Goal: Task Accomplishment & Management: Manage account settings

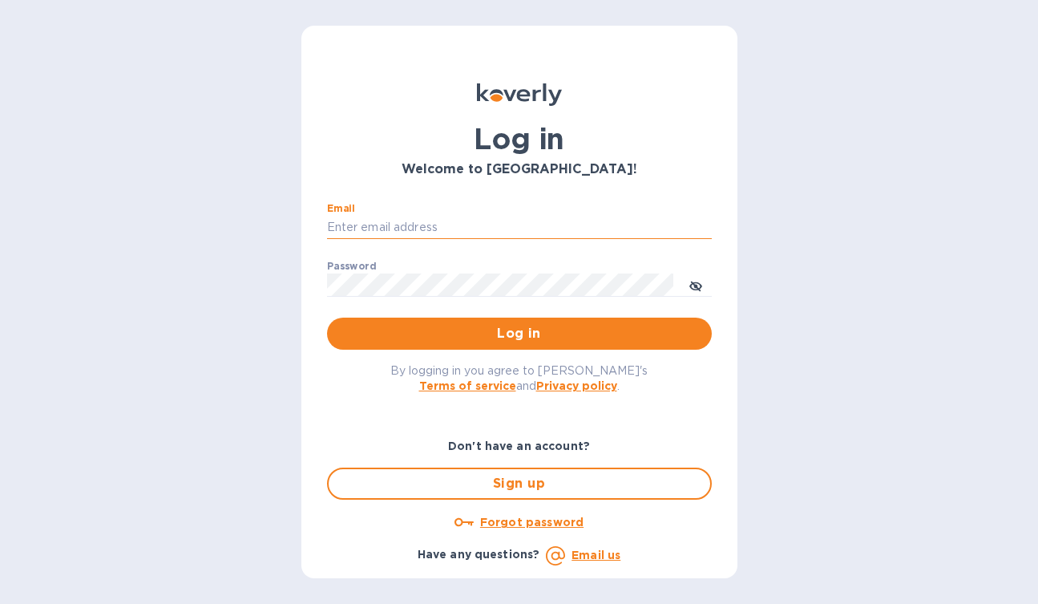
click at [395, 233] on input "Email" at bounding box center [519, 228] width 385 height 24
type input "david@wineSF.com"
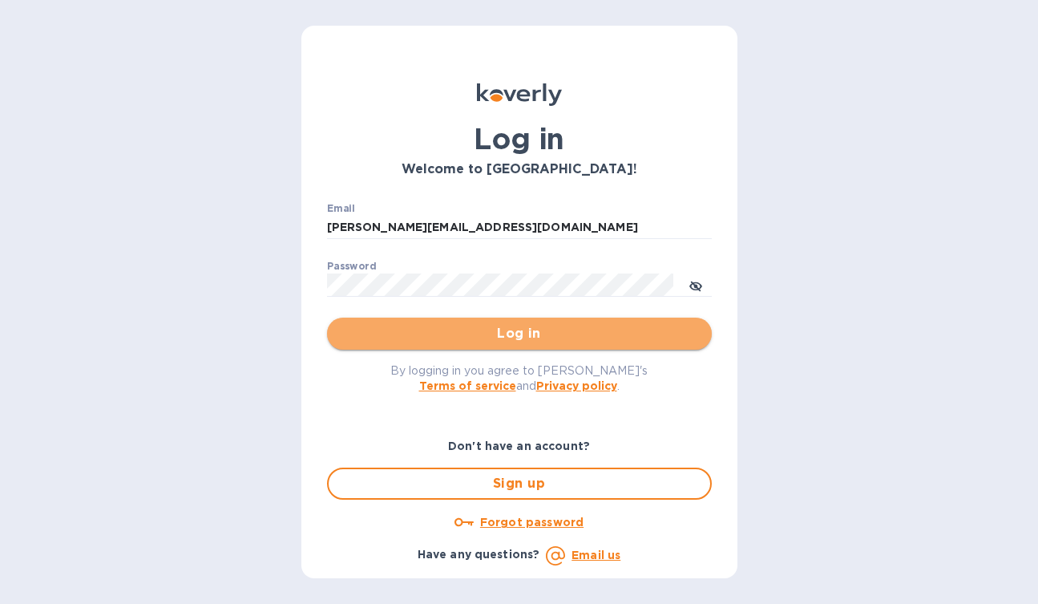
click at [500, 328] on span "Log in" at bounding box center [519, 333] width 359 height 19
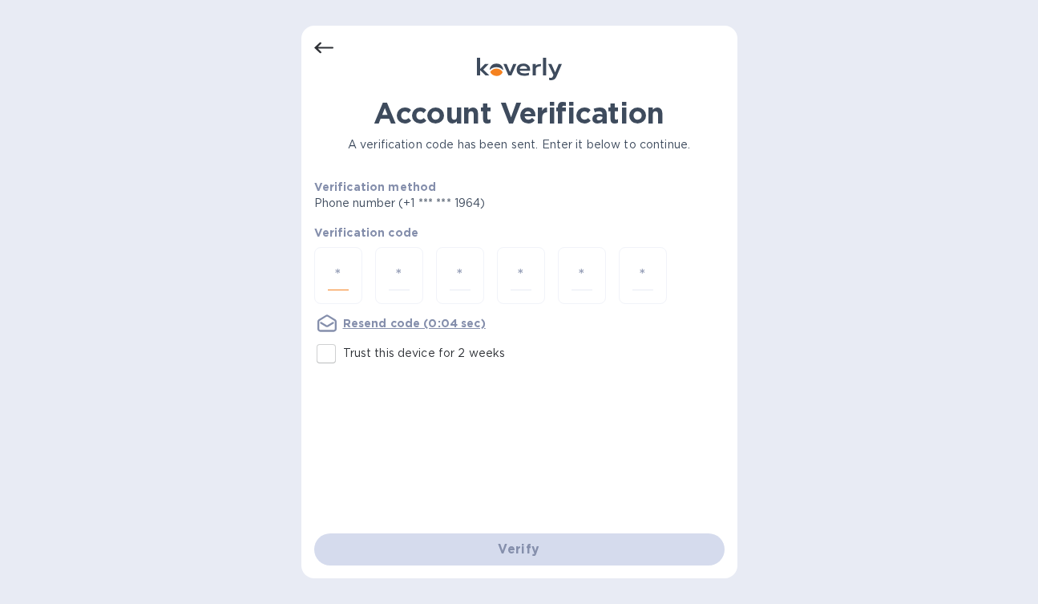
click at [342, 277] on input "number" at bounding box center [338, 276] width 21 height 30
type input "8"
type input "6"
type input "7"
type input "1"
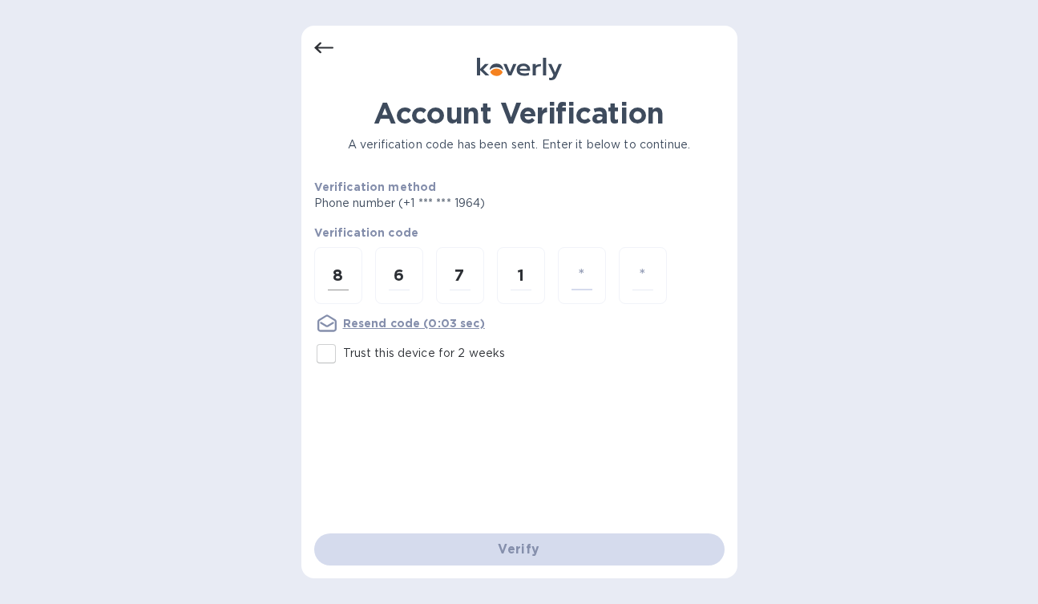
type input "9"
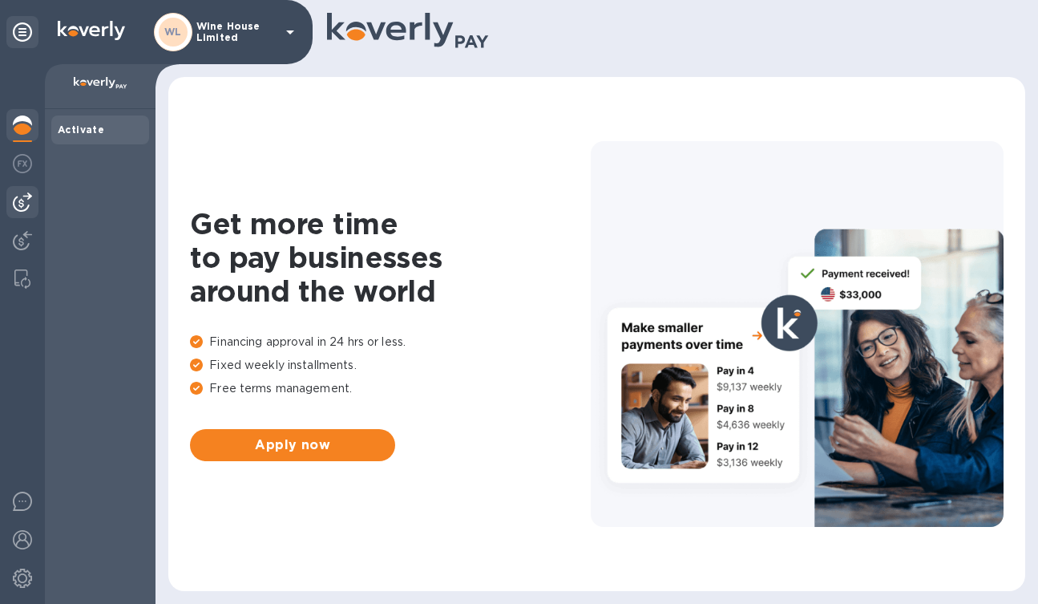
click at [36, 205] on div at bounding box center [22, 202] width 32 height 32
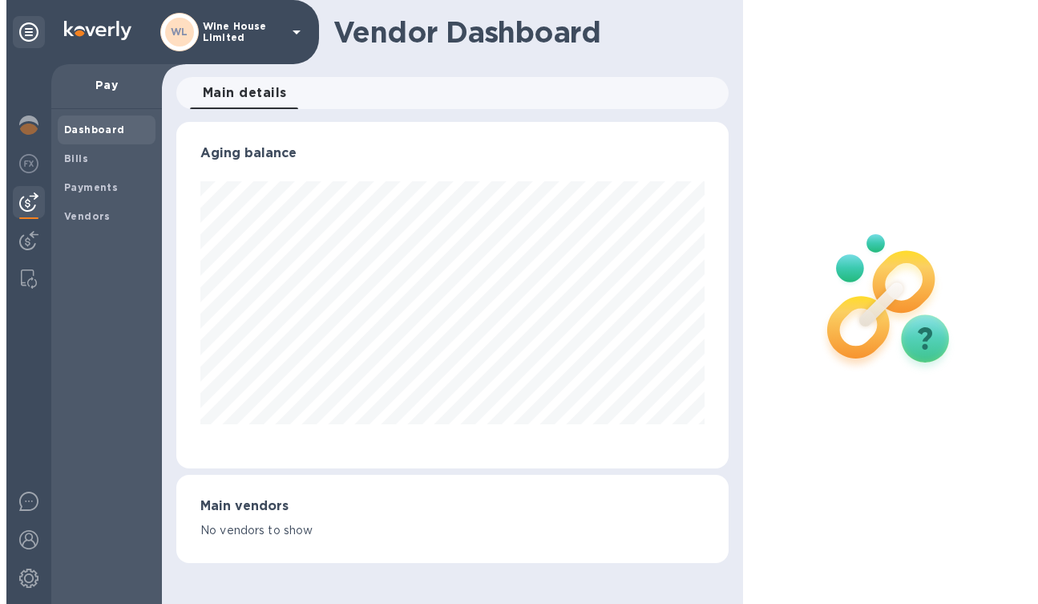
scroll to position [346, 553]
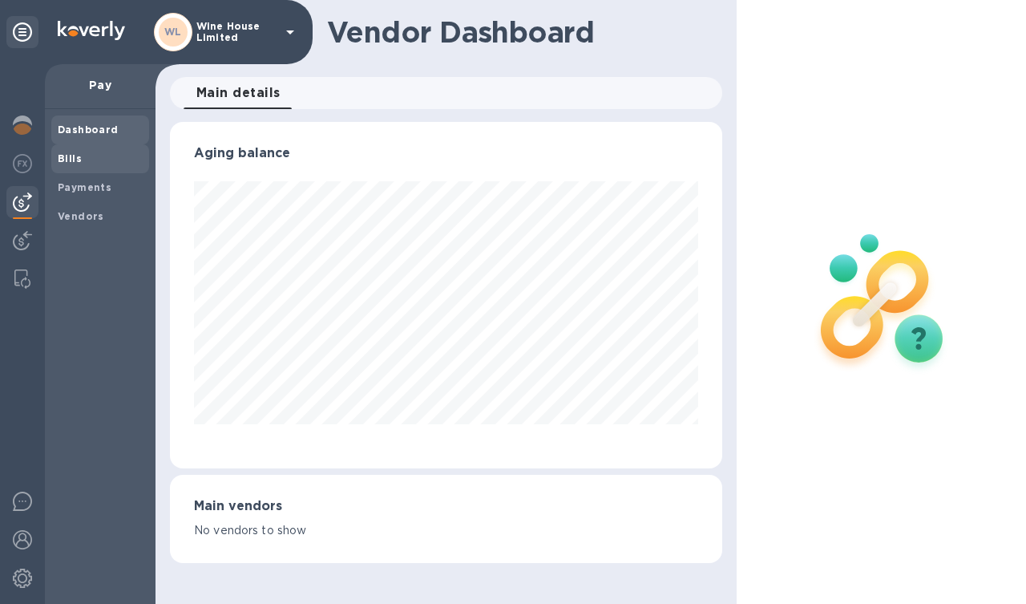
click at [67, 158] on b "Bills" at bounding box center [70, 158] width 24 height 12
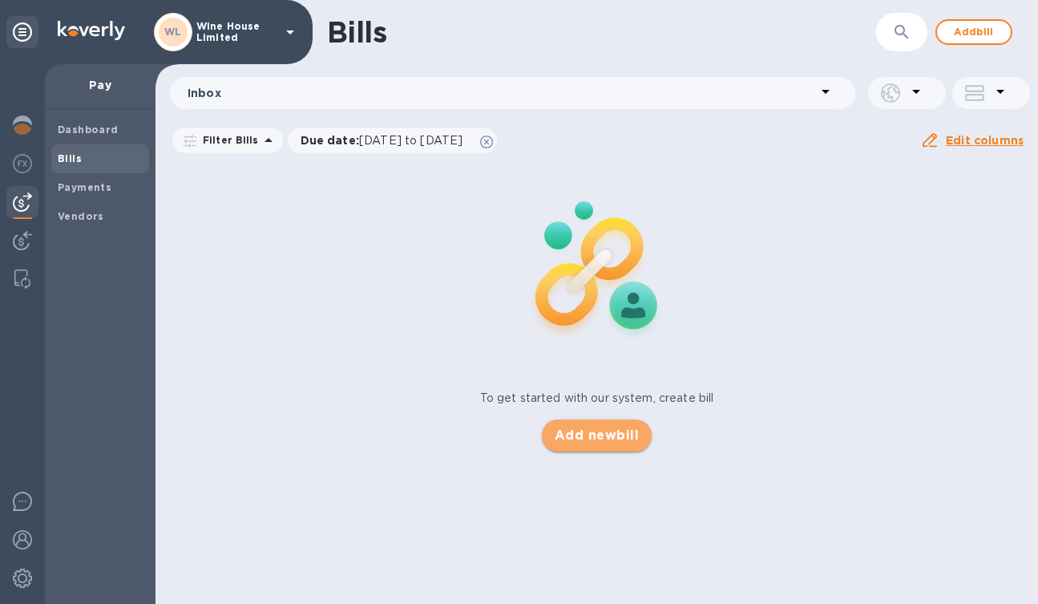
click at [606, 440] on span "Add new bill" at bounding box center [597, 435] width 84 height 19
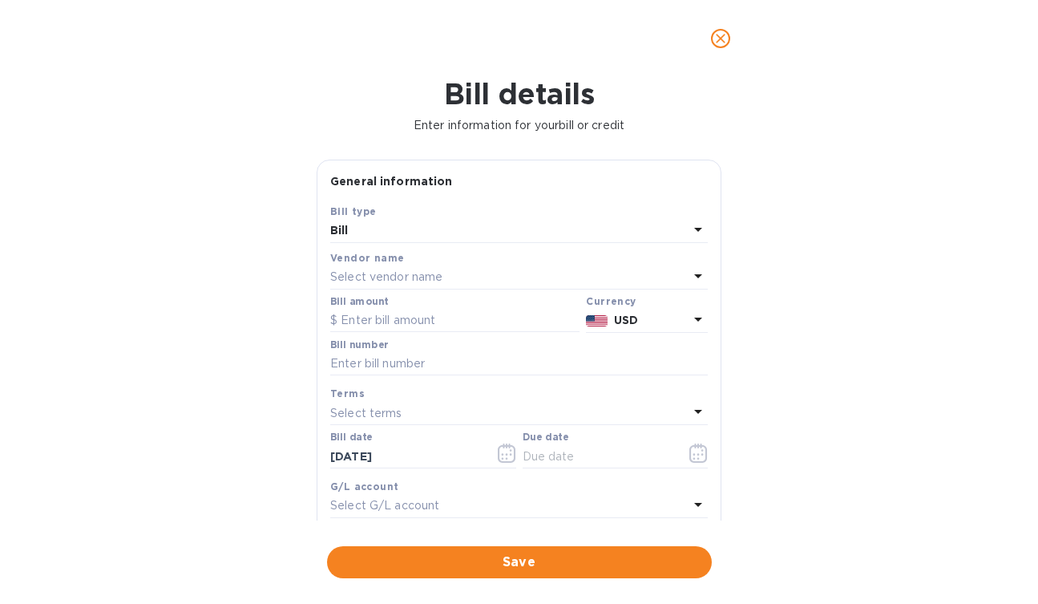
click at [364, 273] on p "Select vendor name" at bounding box center [386, 277] width 112 height 17
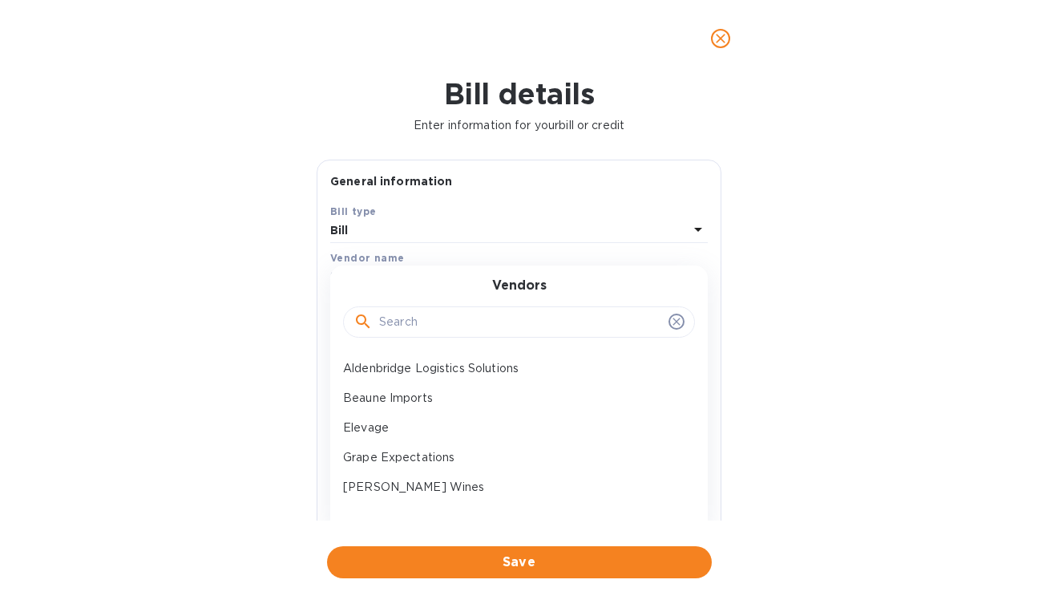
click at [473, 326] on input "text" at bounding box center [520, 322] width 283 height 24
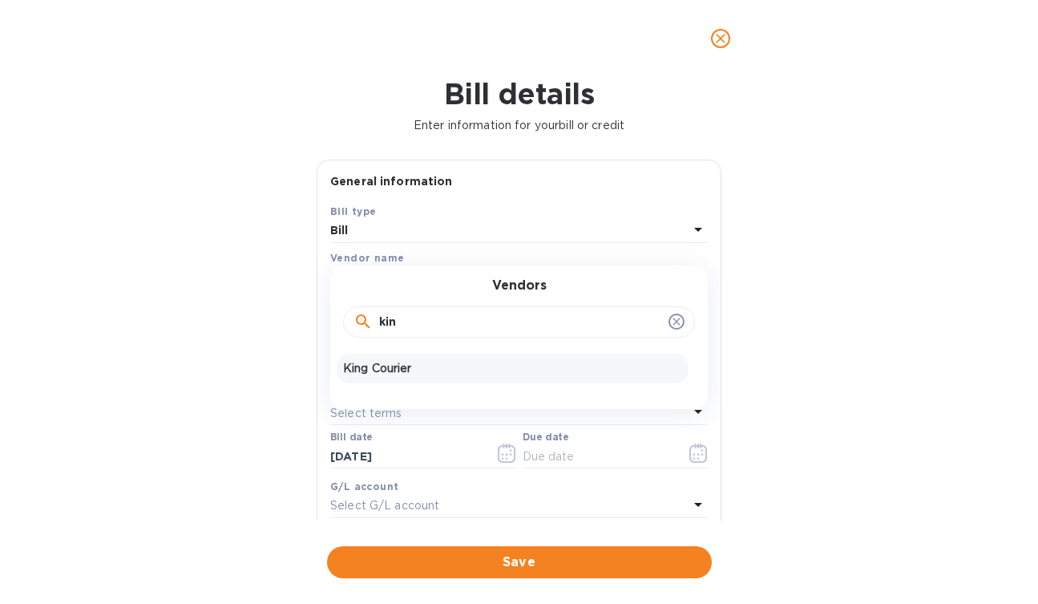
type input "kin"
click at [404, 365] on p "King Courier" at bounding box center [512, 368] width 339 height 17
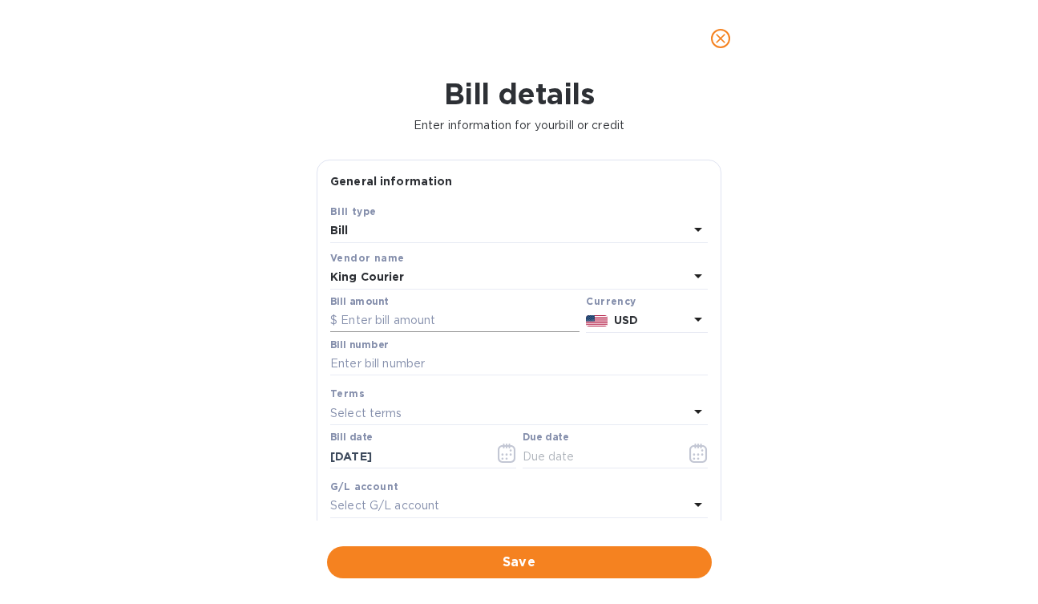
click at [362, 321] on input "text" at bounding box center [454, 321] width 249 height 24
type input "430.00"
click at [342, 366] on input "text" at bounding box center [519, 364] width 378 height 24
type input "170521, 170958"
click at [698, 459] on icon "button" at bounding box center [699, 458] width 2 height 2
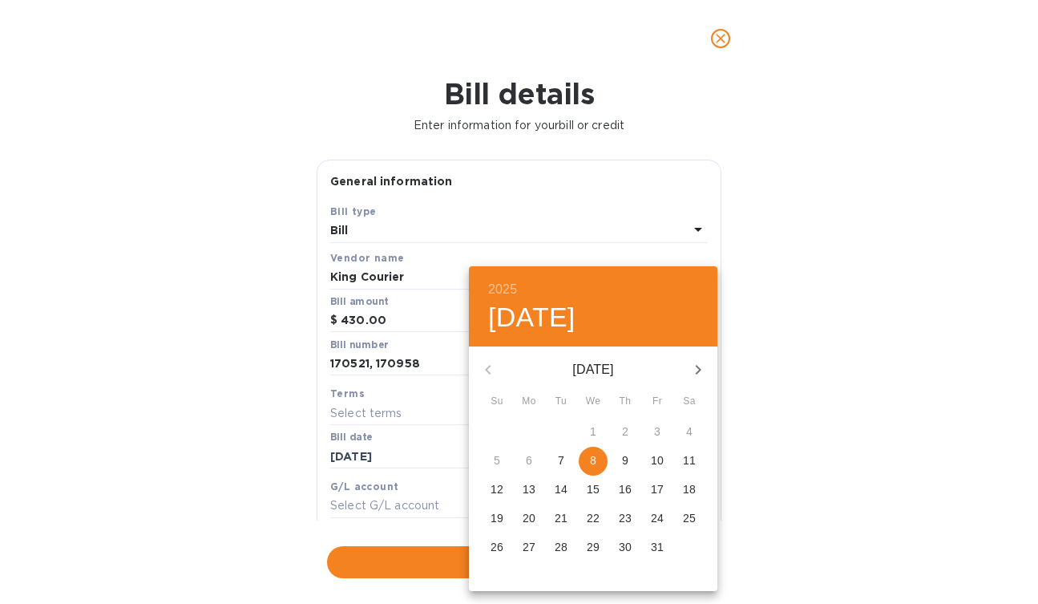
click at [585, 455] on span "8" at bounding box center [593, 460] width 29 height 16
type input "[DATE]"
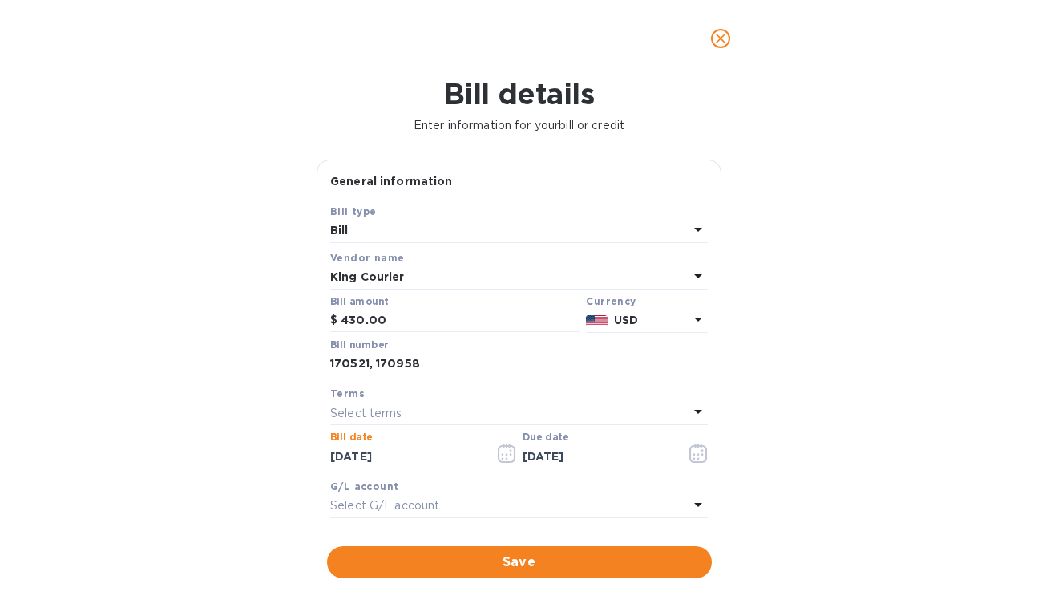
drag, startPoint x: 407, startPoint y: 459, endPoint x: 309, endPoint y: 444, distance: 99.7
click at [309, 444] on div "General information Save Bill type Bill Vendor name King Courier Bill amount $ …" at bounding box center [519, 340] width 421 height 361
type input "[DATE]"
click at [832, 439] on div "Bill details Enter information for your bill or credit General information Save…" at bounding box center [519, 340] width 1038 height 527
click at [845, 427] on div "Bill details Enter information for your bill or credit General information Save…" at bounding box center [519, 340] width 1038 height 527
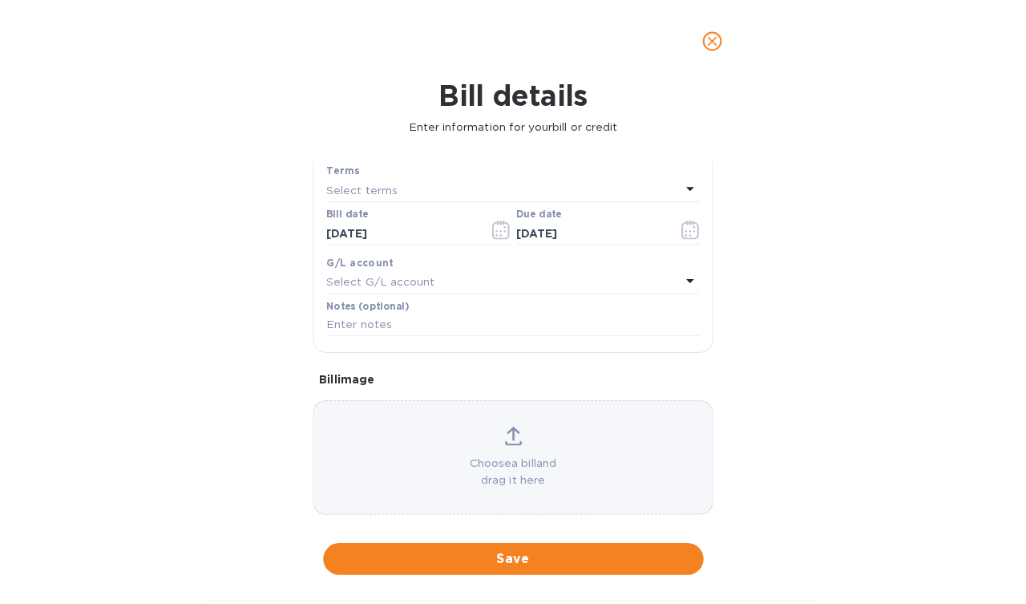
scroll to position [242, 0]
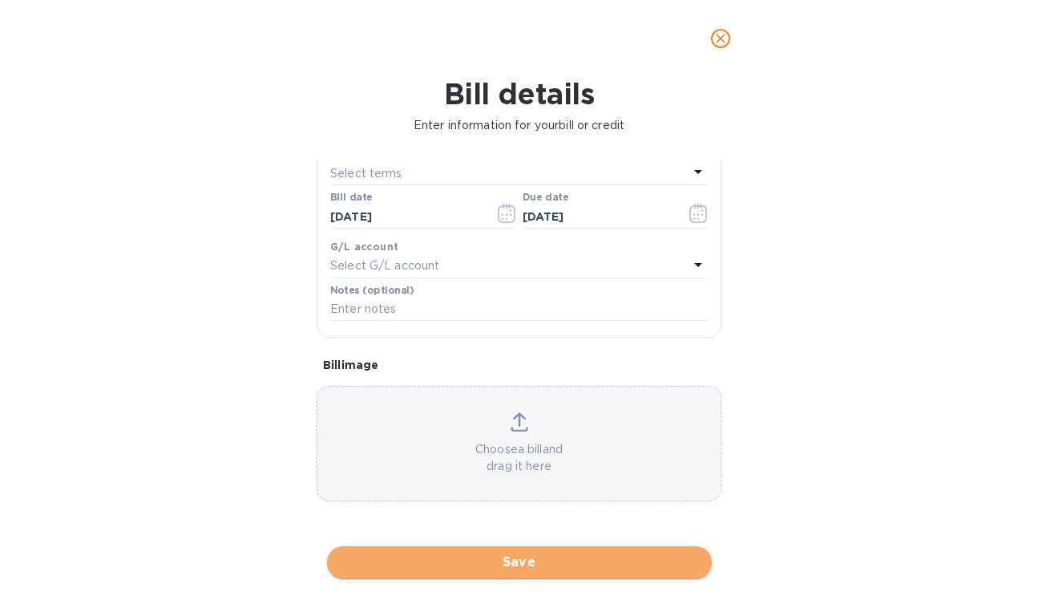
click at [514, 565] on span "Save" at bounding box center [519, 562] width 359 height 19
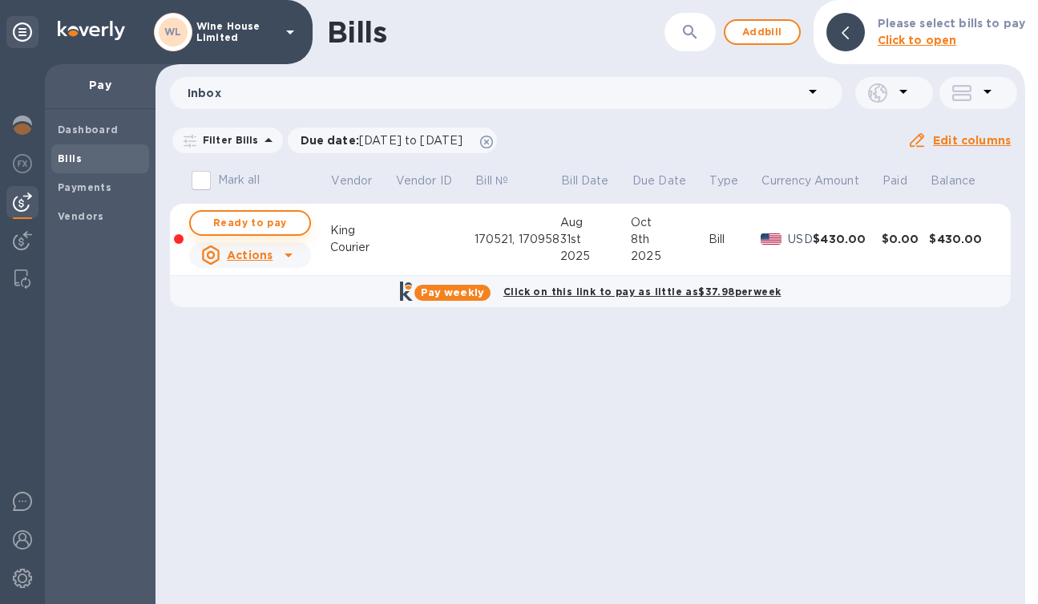
click at [250, 227] on span "Ready to pay" at bounding box center [250, 222] width 93 height 19
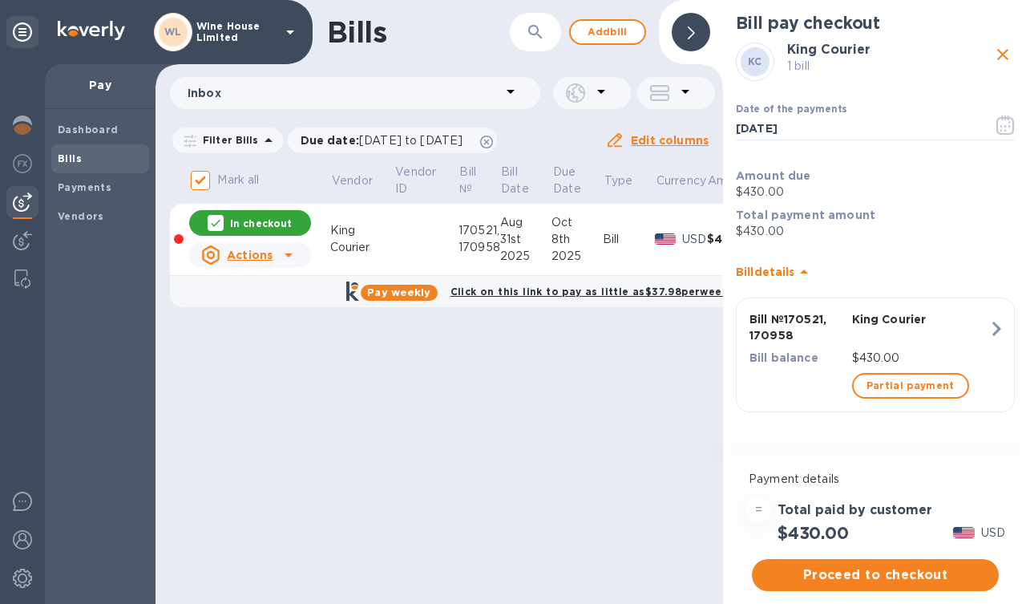
scroll to position [12, 0]
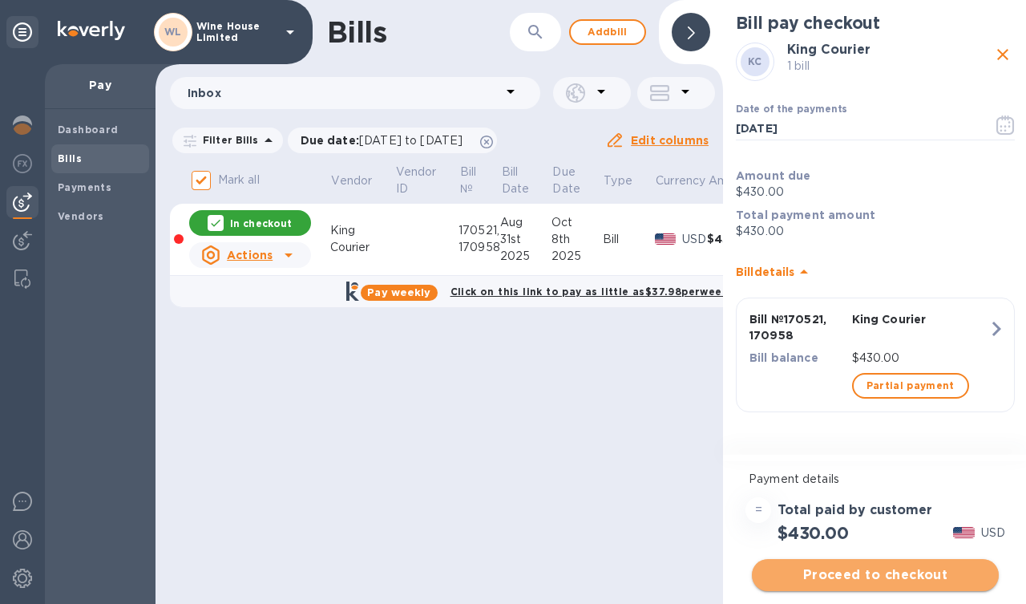
click at [845, 565] on span "Proceed to checkout" at bounding box center [875, 574] width 221 height 19
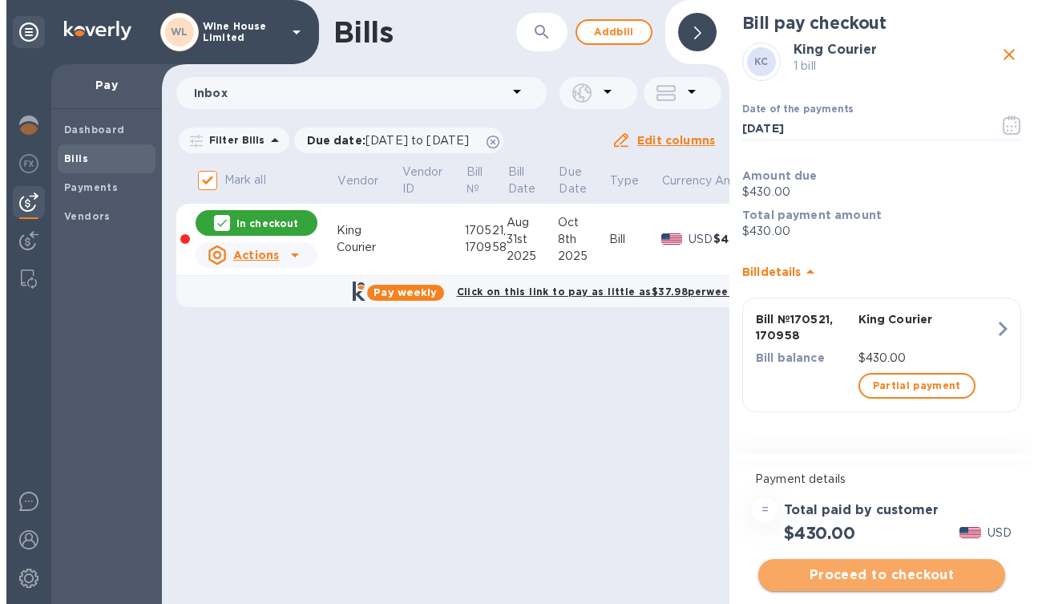
scroll to position [0, 0]
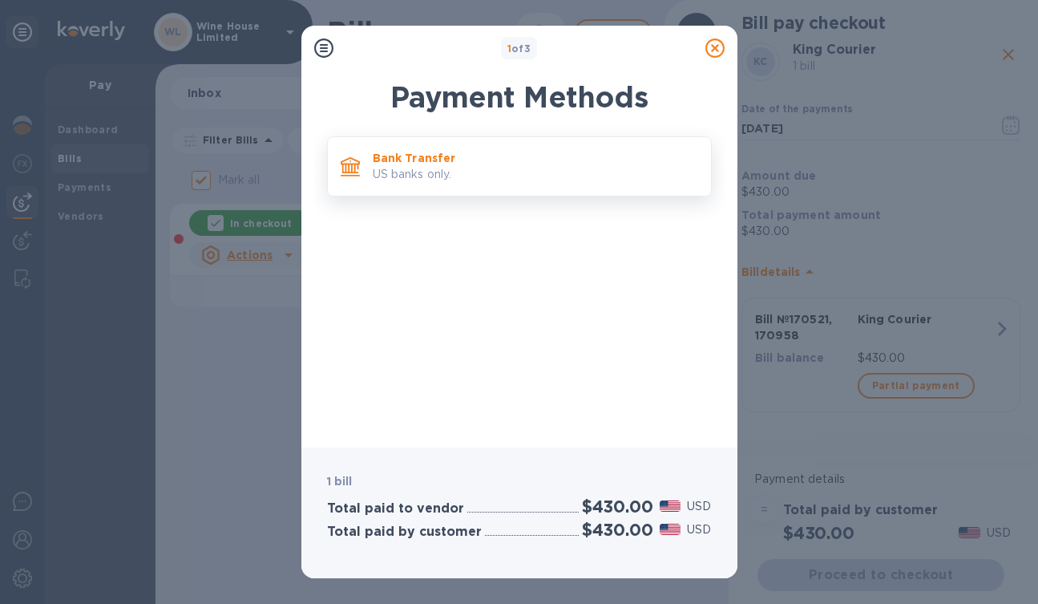
click at [410, 166] on p "US banks only." at bounding box center [536, 174] width 326 height 17
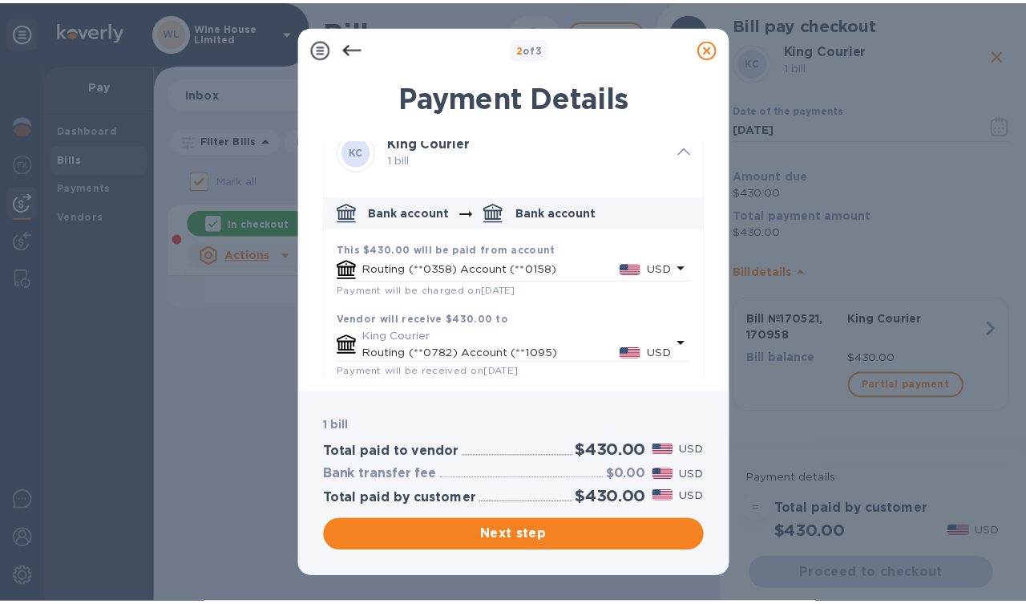
scroll to position [36, 0]
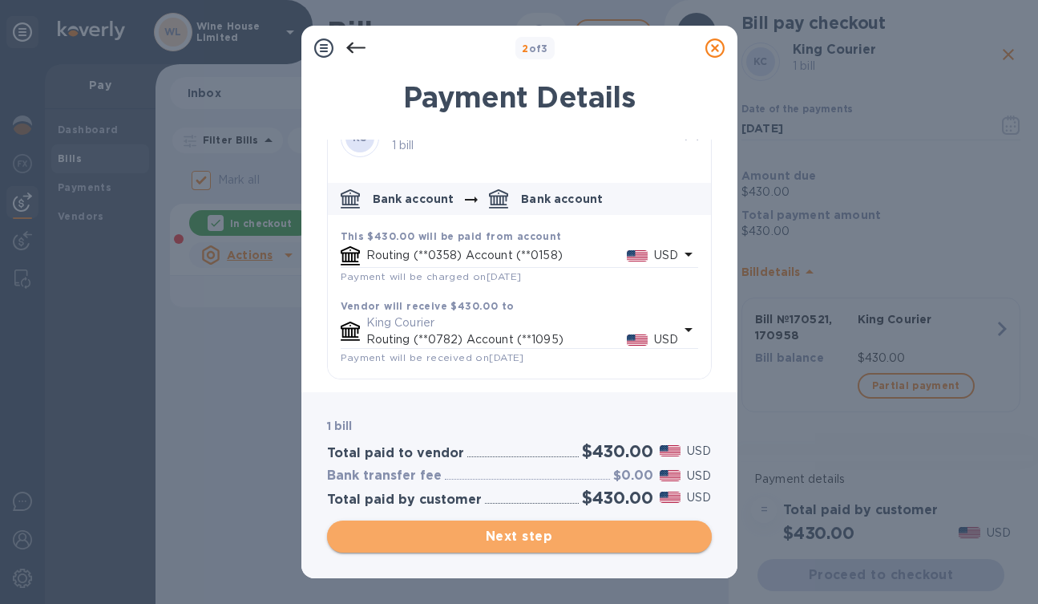
click at [524, 539] on span "Next step" at bounding box center [519, 536] width 359 height 19
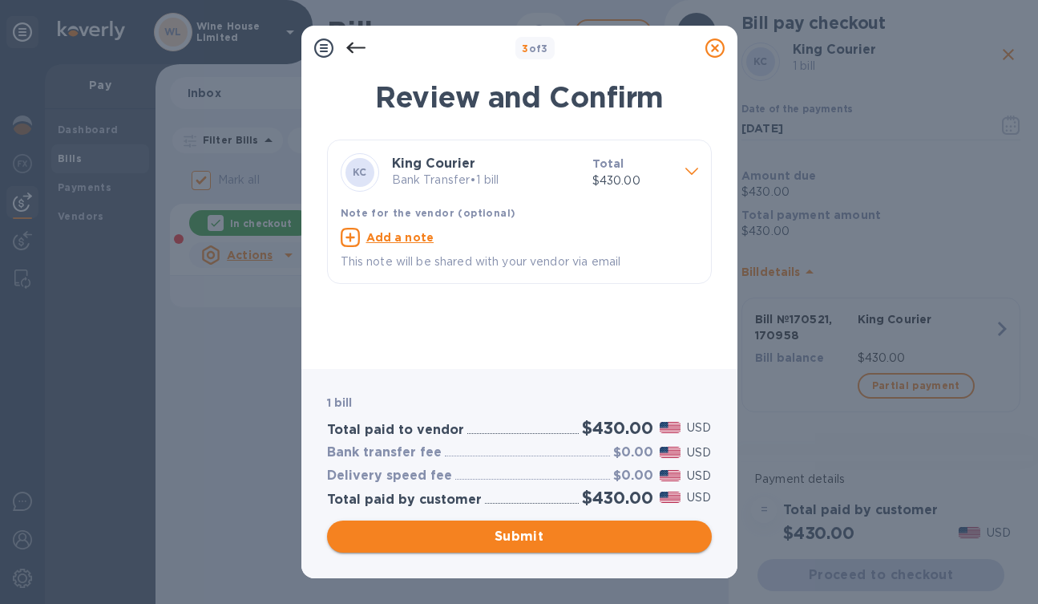
click at [520, 536] on span "Submit" at bounding box center [519, 536] width 359 height 19
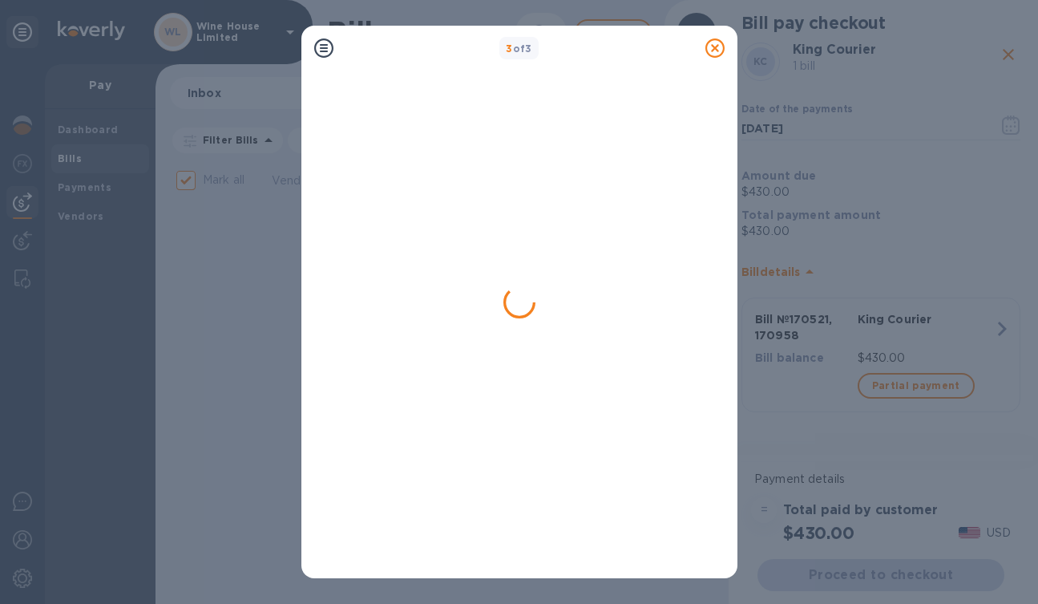
checkbox input "false"
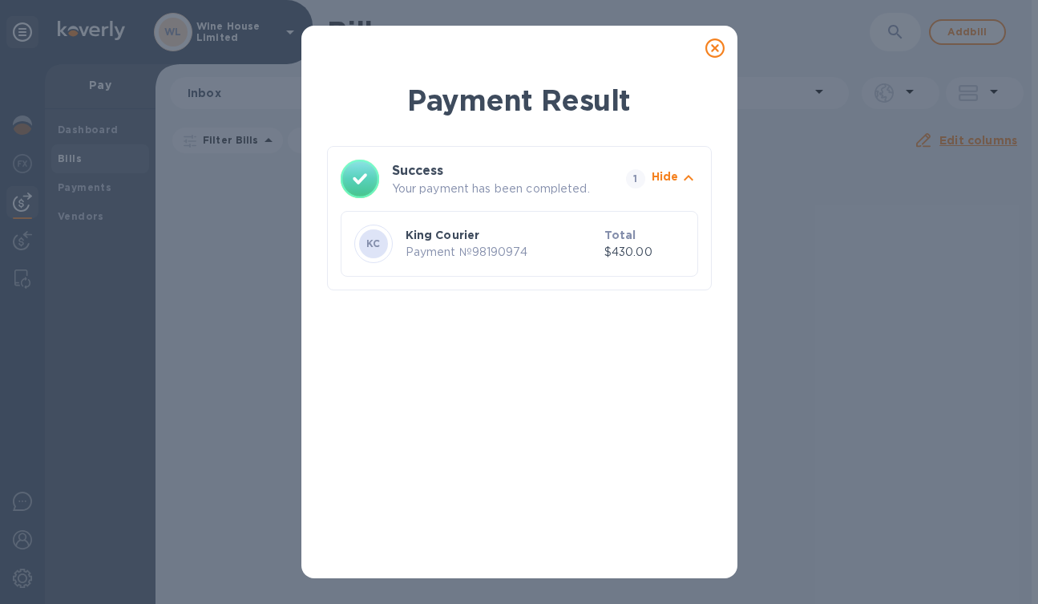
click at [712, 46] on icon at bounding box center [715, 47] width 19 height 19
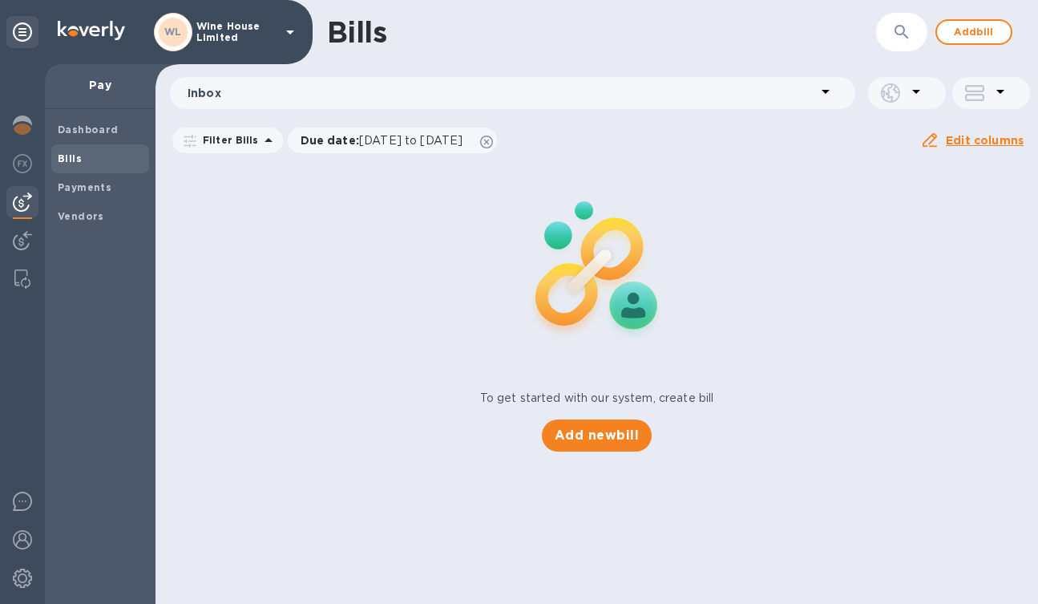
click at [432, 225] on div "To get started with our system, create bill Add new bill" at bounding box center [597, 307] width 896 height 302
click at [75, 129] on b "Dashboard" at bounding box center [88, 129] width 61 height 12
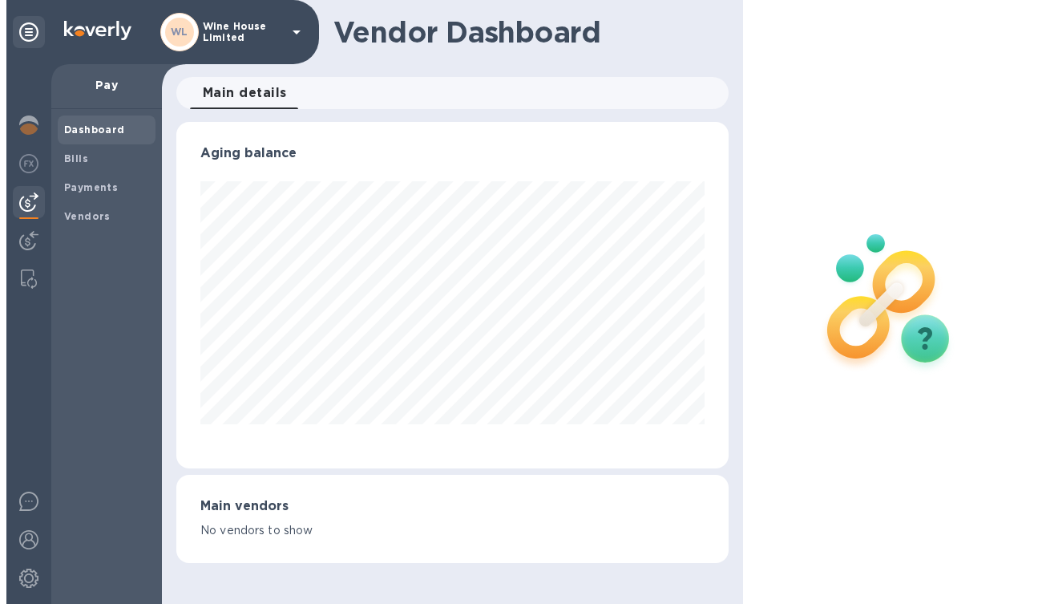
scroll to position [346, 553]
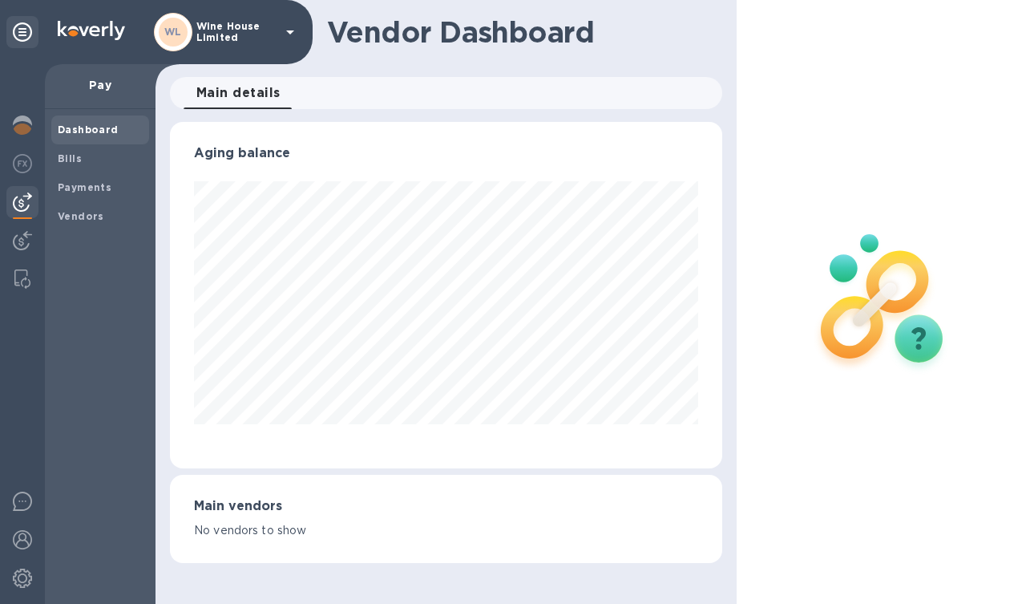
click at [520, 541] on div "Main vendors No vendors to show" at bounding box center [446, 519] width 553 height 88
click at [27, 538] on img at bounding box center [22, 539] width 19 height 19
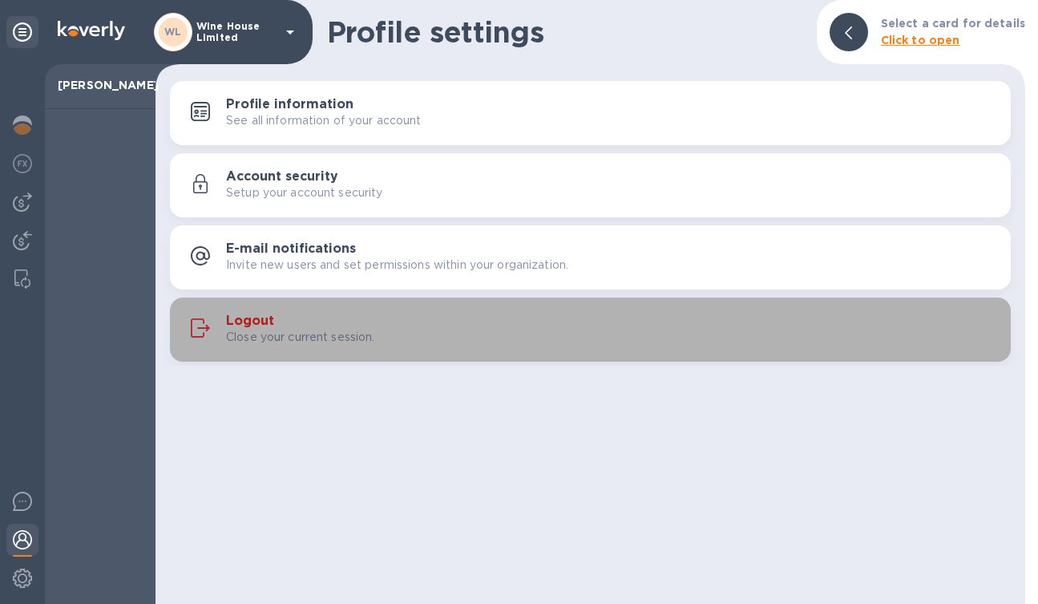
click at [243, 322] on h3 "Logout" at bounding box center [250, 321] width 48 height 15
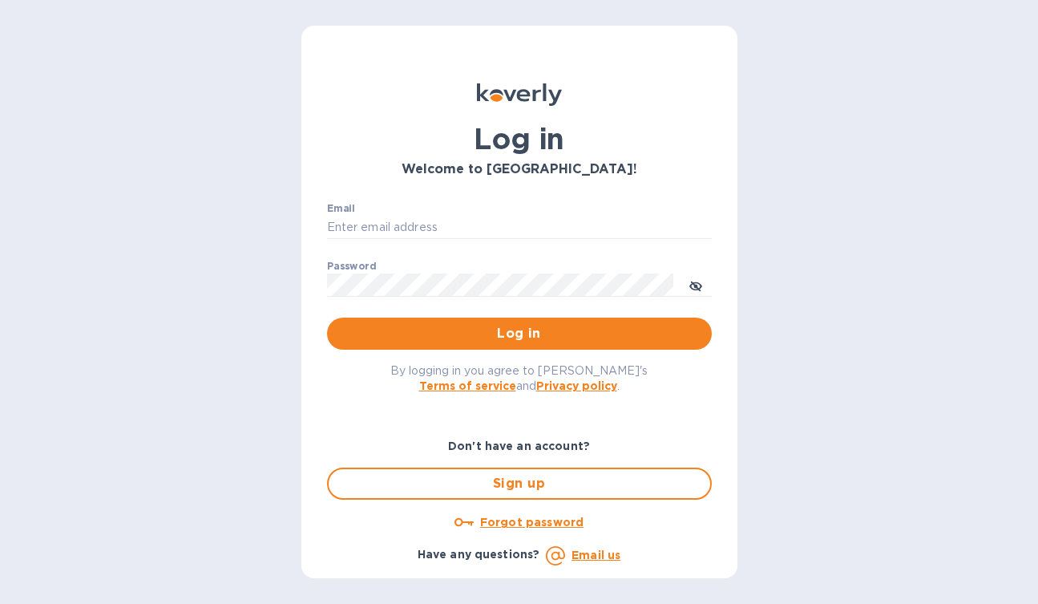
click at [253, 573] on div "Log in Welcome to [GEOGRAPHIC_DATA]! Email ​ Password ​ Log in By logging in yo…" at bounding box center [519, 302] width 1038 height 604
